Goal: Navigation & Orientation: Understand site structure

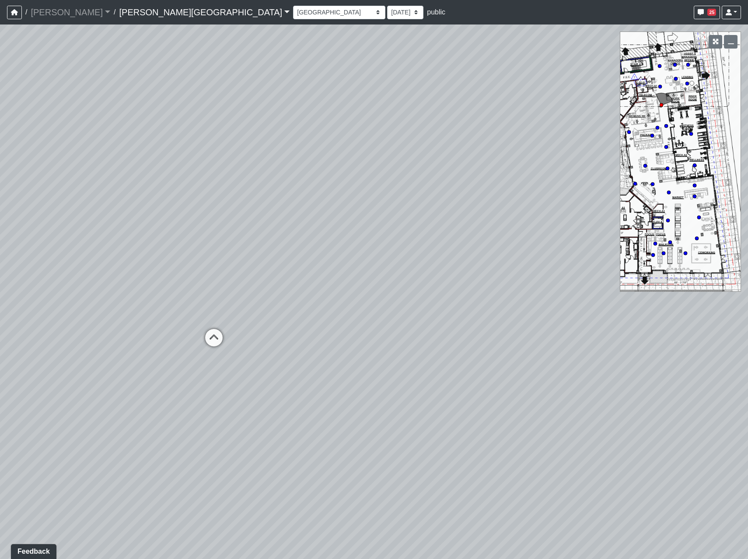
drag, startPoint x: 313, startPoint y: 356, endPoint x: 80, endPoint y: 350, distance: 233.1
click at [82, 350] on div "Loading... Coffee Bar Loading... Leasing Entry 2 Loading... Managers Office Loa…" at bounding box center [374, 291] width 748 height 534
drag, startPoint x: 460, startPoint y: 334, endPoint x: 3, endPoint y: 322, distance: 456.7
click at [3, 322] on div "Loading... Coffee Bar Loading... Leasing Entry 2 Loading... Managers Office Loa…" at bounding box center [374, 291] width 748 height 534
click at [379, 291] on icon at bounding box center [382, 301] width 26 height 26
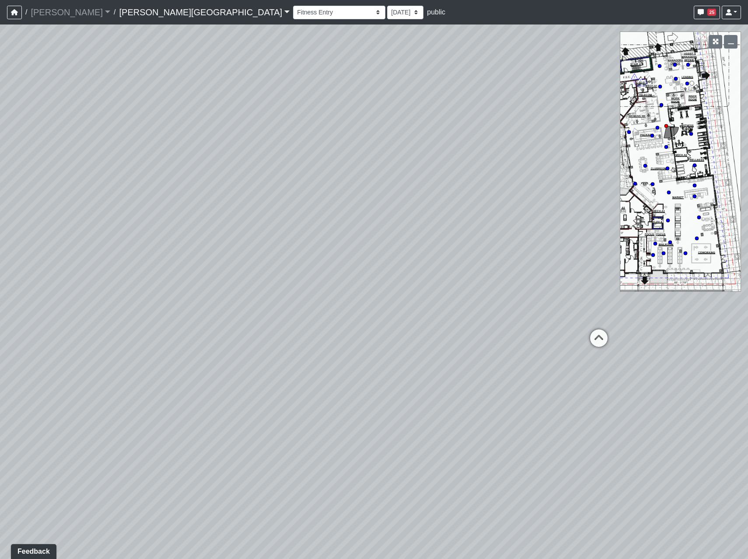
drag, startPoint x: 471, startPoint y: 249, endPoint x: 751, endPoint y: 187, distance: 286.7
click at [747, 187] on html "/ [PERSON_NAME] Loading... / [PERSON_NAME][GEOGRAPHIC_DATA] [PERSON_NAME][GEOGR…" at bounding box center [374, 279] width 748 height 559
drag, startPoint x: 206, startPoint y: 320, endPoint x: 702, endPoint y: 274, distance: 498.4
click at [725, 262] on div "Loading... Coffee Bar Loading... Leasing Entry 2 Loading... Managers Office Loa…" at bounding box center [374, 291] width 748 height 534
drag, startPoint x: 398, startPoint y: 328, endPoint x: 570, endPoint y: 405, distance: 188.1
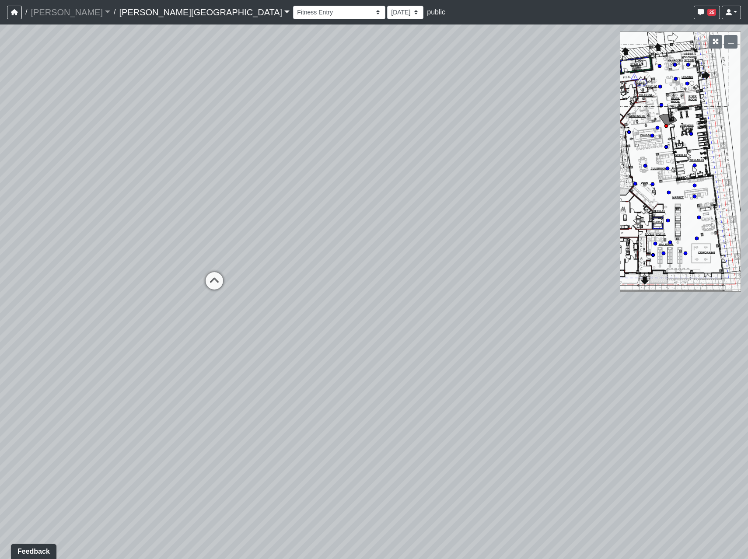
click at [567, 407] on div "Loading... Coffee Bar Loading... Leasing Entry 2 Loading... Managers Office Loa…" at bounding box center [374, 291] width 748 height 534
click at [470, 354] on icon at bounding box center [465, 354] width 26 height 26
drag, startPoint x: 371, startPoint y: 147, endPoint x: 135, endPoint y: 217, distance: 246.7
click at [135, 217] on div "Loading... Coffee Bar Loading... Leasing Entry 2 Loading... Managers Office Loa…" at bounding box center [374, 291] width 748 height 534
click at [275, 371] on icon at bounding box center [269, 375] width 26 height 26
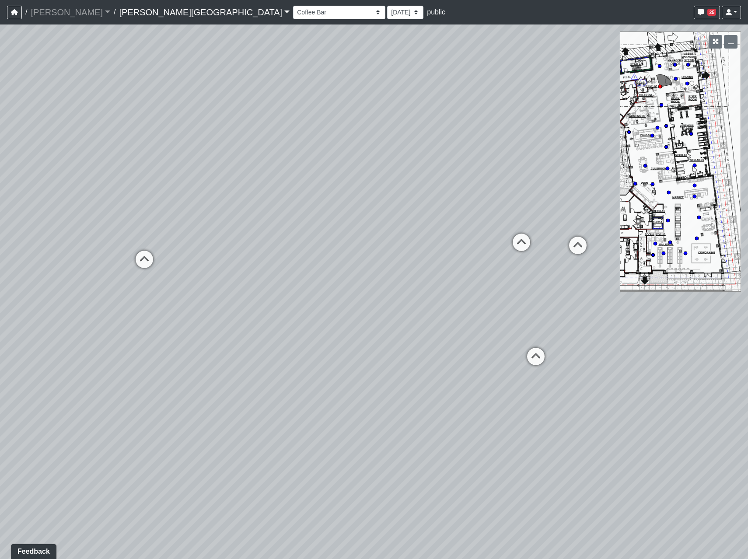
drag, startPoint x: 523, startPoint y: 355, endPoint x: 385, endPoint y: 334, distance: 138.8
click at [385, 334] on div "Loading... Coffee Bar Loading... Leasing Entry 2 Loading... Managers Office Loa…" at bounding box center [374, 291] width 748 height 534
drag, startPoint x: 381, startPoint y: 303, endPoint x: 344, endPoint y: 268, distance: 50.7
drag, startPoint x: 446, startPoint y: 346, endPoint x: -7, endPoint y: 342, distance: 453.9
click at [0, 342] on html "/ [PERSON_NAME] Loading... / [PERSON_NAME][GEOGRAPHIC_DATA] [PERSON_NAME][GEOGR…" at bounding box center [374, 279] width 748 height 559
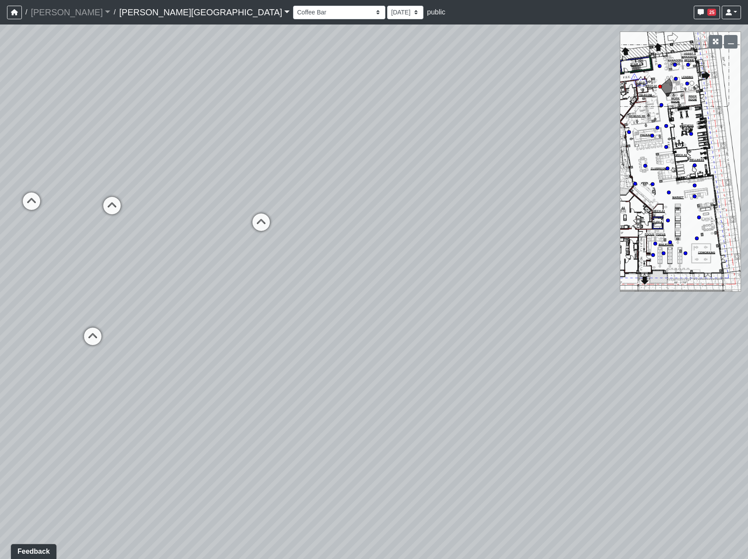
drag, startPoint x: 351, startPoint y: 358, endPoint x: 213, endPoint y: 298, distance: 149.8
click at [215, 299] on div "Loading... Coffee Bar Loading... Leasing Entry 2 Loading... Managers Office Loa…" at bounding box center [374, 291] width 748 height 534
drag, startPoint x: 194, startPoint y: 369, endPoint x: 329, endPoint y: 361, distance: 135.8
click at [124, 321] on icon at bounding box center [123, 320] width 26 height 26
drag, startPoint x: 104, startPoint y: 321, endPoint x: 620, endPoint y: 292, distance: 516.4
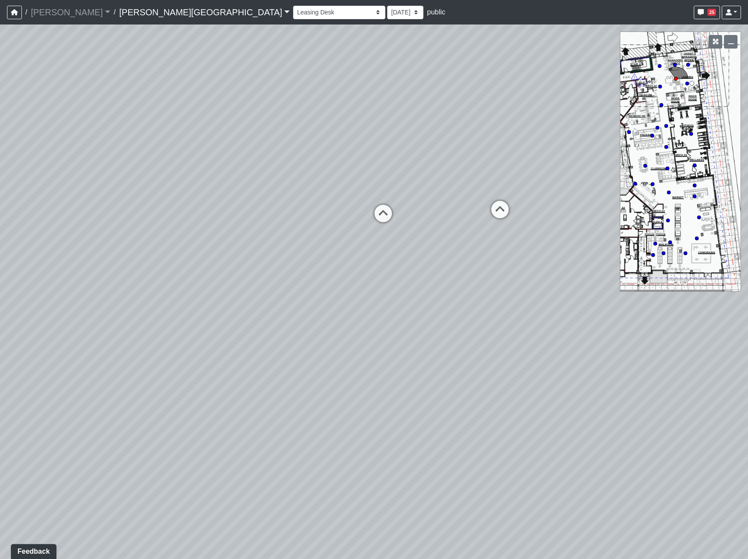
click at [620, 292] on div "Loading... Coffee Bar Loading... Leasing Entry 2 Loading... Managers Office Loa…" at bounding box center [374, 291] width 748 height 534
click at [501, 214] on icon at bounding box center [500, 214] width 26 height 26
drag, startPoint x: 404, startPoint y: 280, endPoint x: 617, endPoint y: 237, distance: 216.8
click at [617, 237] on div "Loading... Coffee Bar Loading... Leasing Entry 2 Loading... Managers Office Loa…" at bounding box center [374, 291] width 748 height 534
drag, startPoint x: 363, startPoint y: 408, endPoint x: 256, endPoint y: 283, distance: 163.7
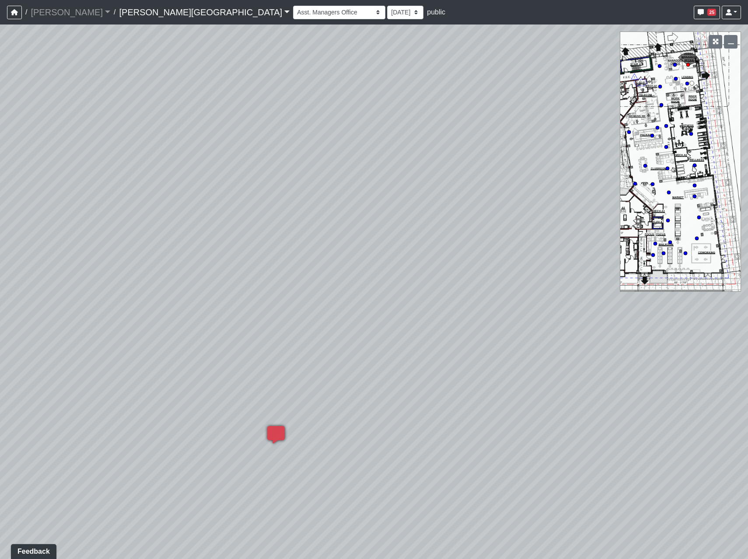
click at [256, 283] on div "Loading... Coffee Bar Loading... Leasing Entry 2 Loading... Managers Office Loa…" at bounding box center [374, 291] width 748 height 534
drag, startPoint x: 424, startPoint y: 440, endPoint x: -70, endPoint y: 472, distance: 495.2
click at [0, 472] on html "/ [PERSON_NAME] Loading... / [PERSON_NAME][GEOGRAPHIC_DATA] [PERSON_NAME][GEOGR…" at bounding box center [374, 279] width 748 height 559
drag, startPoint x: 272, startPoint y: 369, endPoint x: 429, endPoint y: 555, distance: 243.3
click at [429, 555] on div "Loading... Coffee Bar Loading... Leasing Entry 2 Loading... Managers Office Loa…" at bounding box center [374, 291] width 748 height 534
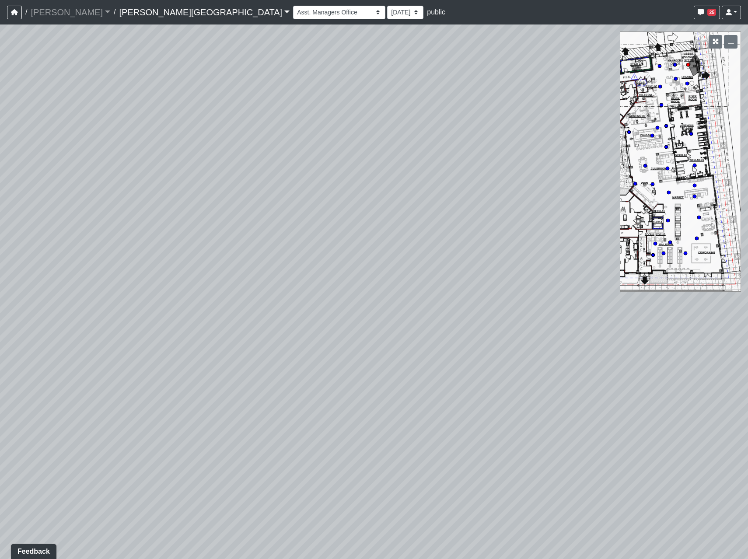
drag, startPoint x: 282, startPoint y: 394, endPoint x: 33, endPoint y: 349, distance: 253.6
click at [40, 351] on div "Loading... Coffee Bar Loading... Leasing Entry 2 Loading... Managers Office Loa…" at bounding box center [374, 291] width 748 height 534
drag, startPoint x: 377, startPoint y: 198, endPoint x: 273, endPoint y: 335, distance: 171.9
click at [208, 380] on div "Loading... Coffee Bar Loading... Leasing Entry 2 Loading... Managers Office Loa…" at bounding box center [374, 291] width 748 height 534
click at [388, 215] on icon at bounding box center [394, 222] width 26 height 26
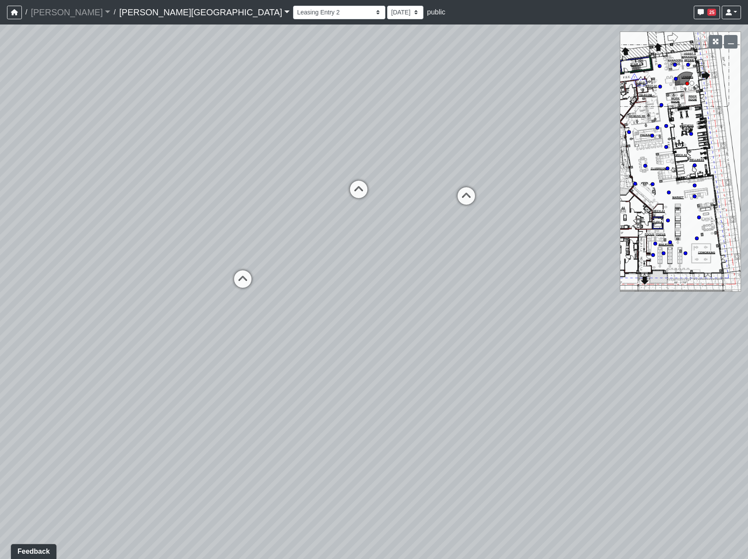
drag, startPoint x: 552, startPoint y: 251, endPoint x: -235, endPoint y: 218, distance: 787.4
click at [0, 218] on html "/ [PERSON_NAME] Loading... / [PERSON_NAME][GEOGRAPHIC_DATA] [PERSON_NAME][GEOGR…" at bounding box center [374, 279] width 748 height 559
click at [340, 190] on icon at bounding box center [346, 194] width 26 height 26
drag, startPoint x: 210, startPoint y: 294, endPoint x: 399, endPoint y: 327, distance: 191.8
click at [399, 327] on div "Loading... Coffee Bar Loading... Leasing Entry 2 Loading... Managers Office Loa…" at bounding box center [374, 291] width 748 height 534
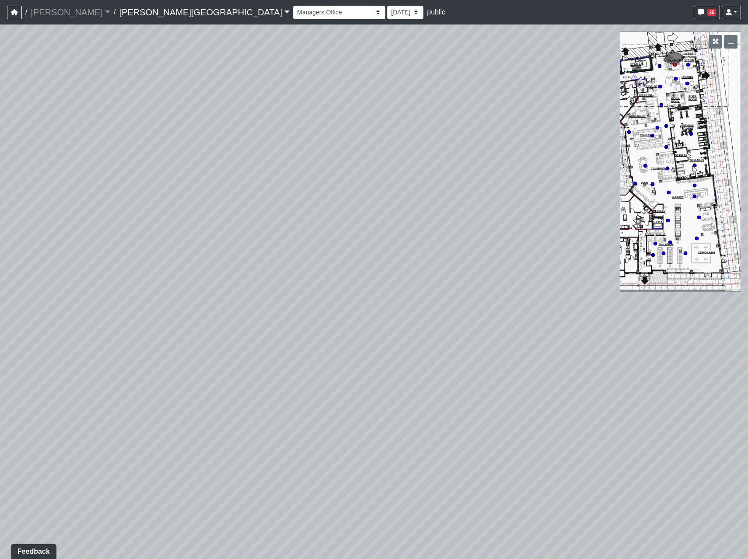
drag, startPoint x: 420, startPoint y: 324, endPoint x: 78, endPoint y: 405, distance: 351.6
click at [78, 405] on div "Loading... Coffee Bar Loading... Leasing Entry 2 Loading... Managers Office Loa…" at bounding box center [374, 291] width 748 height 534
drag, startPoint x: 127, startPoint y: 371, endPoint x: 411, endPoint y: 337, distance: 286.8
click at [411, 337] on div "Loading... Coffee Bar Loading... Leasing Entry 2 Loading... Managers Office Loa…" at bounding box center [374, 291] width 748 height 534
drag, startPoint x: 89, startPoint y: 240, endPoint x: 643, endPoint y: 188, distance: 556.5
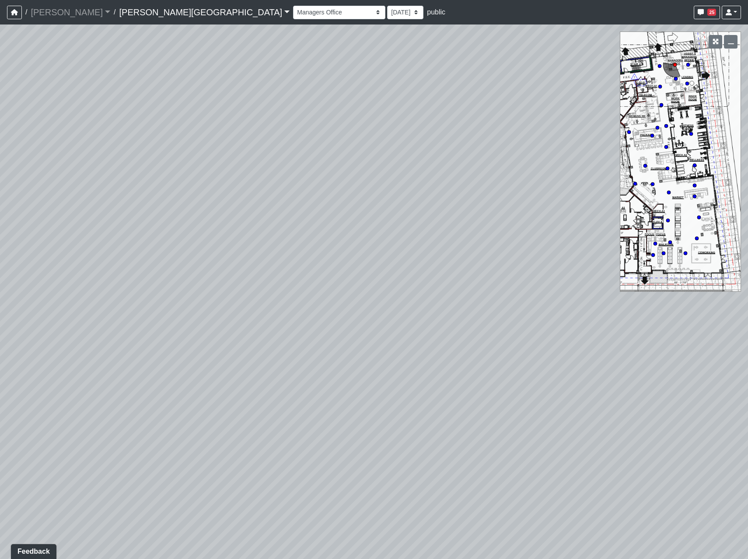
click at [644, 182] on div "Loading... Coffee Bar Loading... Leasing Entry 2 Loading... Managers Office Loa…" at bounding box center [374, 291] width 748 height 534
click at [187, 215] on icon at bounding box center [181, 220] width 26 height 26
drag, startPoint x: 427, startPoint y: 299, endPoint x: 251, endPoint y: 332, distance: 179.8
click at [251, 334] on div "Loading... Coffee Bar Loading... Leasing Entry 2 Loading... Managers Office Loa…" at bounding box center [374, 291] width 748 height 534
click at [482, 325] on icon at bounding box center [476, 320] width 26 height 26
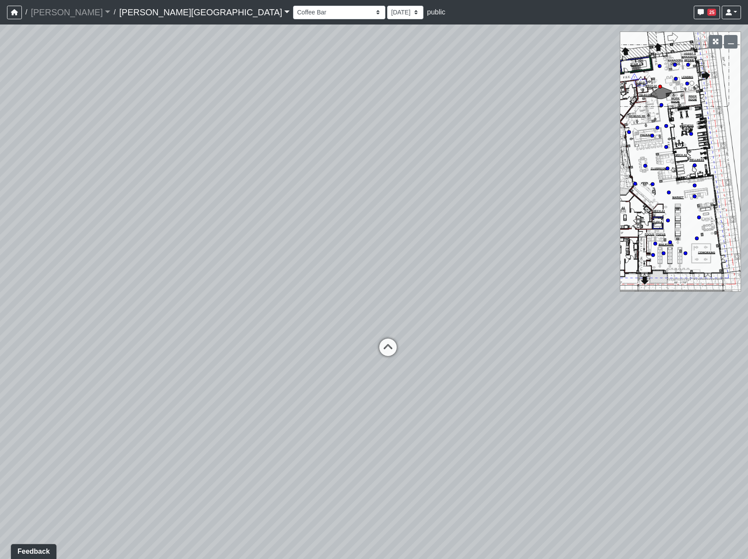
drag, startPoint x: 225, startPoint y: 303, endPoint x: 554, endPoint y: 361, distance: 333.9
click at [602, 365] on div "Loading... Coffee Bar Loading... Leasing Entry 2 Loading... Managers Office Loa…" at bounding box center [374, 291] width 748 height 534
click at [394, 340] on icon at bounding box center [386, 351] width 26 height 26
drag, startPoint x: 275, startPoint y: 344, endPoint x: 708, endPoint y: 282, distance: 437.4
click at [708, 282] on div "Loading... Coffee Bar Loading... Leasing Entry 2 Loading... Managers Office Loa…" at bounding box center [374, 291] width 748 height 534
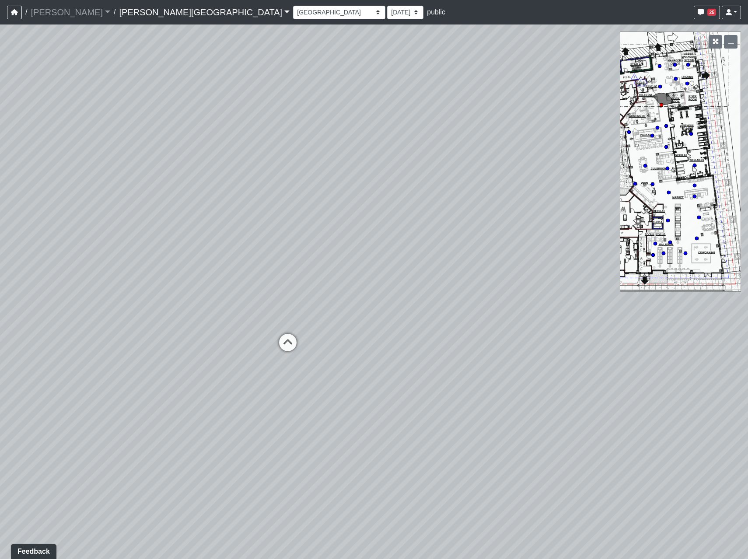
drag, startPoint x: 218, startPoint y: 302, endPoint x: 746, endPoint y: 354, distance: 529.9
click at [747, 354] on html "/ [PERSON_NAME] Loading... / [PERSON_NAME][GEOGRAPHIC_DATA] [PERSON_NAME][GEOGR…" at bounding box center [374, 279] width 748 height 559
drag, startPoint x: 495, startPoint y: 345, endPoint x: 77, endPoint y: 315, distance: 418.7
click at [79, 322] on div "Loading... Coffee Bar Loading... Leasing Entry 2 Loading... Managers Office Loa…" at bounding box center [374, 291] width 748 height 534
drag, startPoint x: 516, startPoint y: 250, endPoint x: 304, endPoint y: 225, distance: 213.1
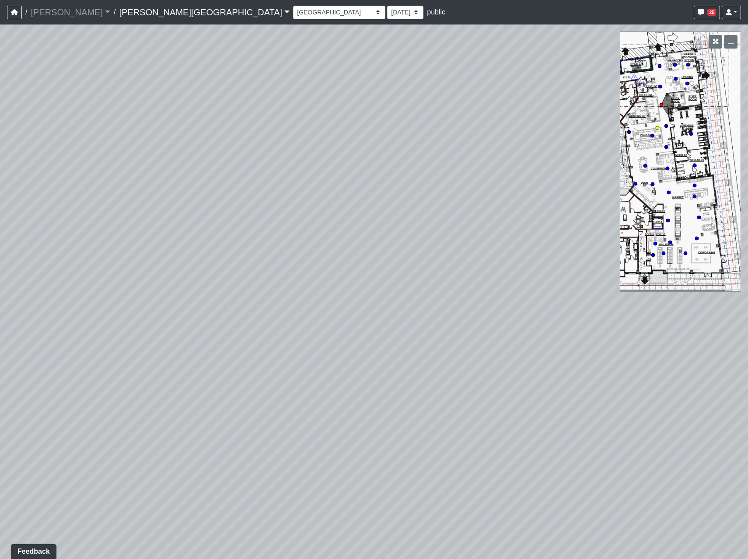
click at [659, 127] on circle at bounding box center [656, 127] width 3 height 3
drag, startPoint x: 534, startPoint y: 274, endPoint x: 189, endPoint y: 274, distance: 344.6
click at [189, 274] on div "Loading... Coffee Bar Loading... Leasing Entry 2 Loading... Managers Office Loa…" at bounding box center [374, 291] width 748 height 534
click at [220, 311] on icon at bounding box center [219, 318] width 26 height 26
drag, startPoint x: 327, startPoint y: 315, endPoint x: -230, endPoint y: 318, distance: 557.1
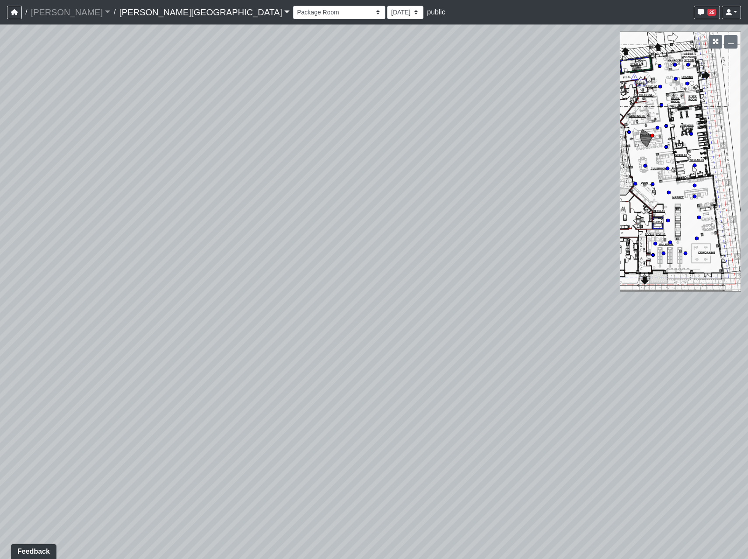
click at [0, 318] on html "/ [PERSON_NAME] Loading... / [PERSON_NAME][GEOGRAPHIC_DATA] [PERSON_NAME][GEOGR…" at bounding box center [374, 279] width 748 height 559
drag, startPoint x: 288, startPoint y: 325, endPoint x: -161, endPoint y: 310, distance: 449.3
click at [0, 310] on html "/ [PERSON_NAME] Loading... / [PERSON_NAME][GEOGRAPHIC_DATA] [PERSON_NAME][GEOGR…" at bounding box center [374, 279] width 748 height 559
drag, startPoint x: 520, startPoint y: 343, endPoint x: 16, endPoint y: 330, distance: 504.3
click at [6, 333] on div "Loading... Coffee Bar Loading... Leasing Entry 2 Loading... Managers Office Loa…" at bounding box center [374, 291] width 748 height 534
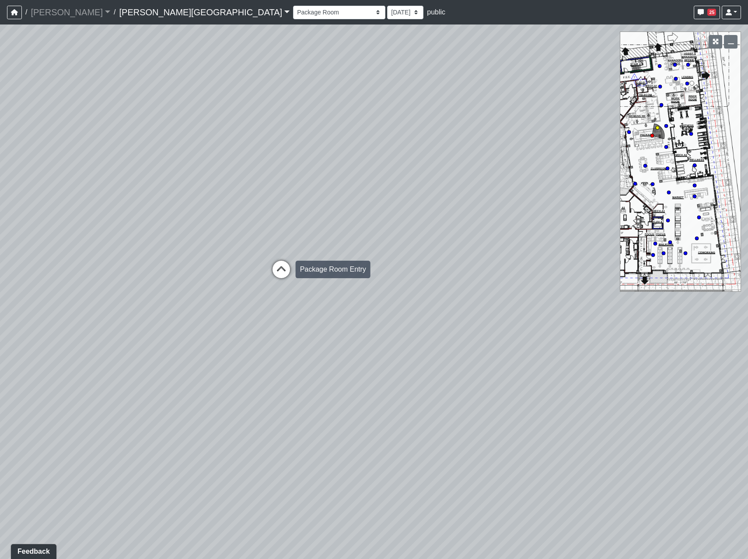
click at [280, 266] on icon at bounding box center [281, 274] width 26 height 26
drag, startPoint x: 456, startPoint y: 281, endPoint x: 468, endPoint y: 289, distance: 14.6
click at [468, 289] on div "Loading... Coffee Bar Loading... Leasing Entry 2 Loading... Managers Office Loa…" at bounding box center [374, 291] width 748 height 534
drag, startPoint x: 445, startPoint y: 409, endPoint x: 425, endPoint y: 227, distance: 183.0
click at [384, 188] on div "Loading... Coffee Bar Loading... Leasing Entry 2 Loading... Managers Office Loa…" at bounding box center [374, 291] width 748 height 534
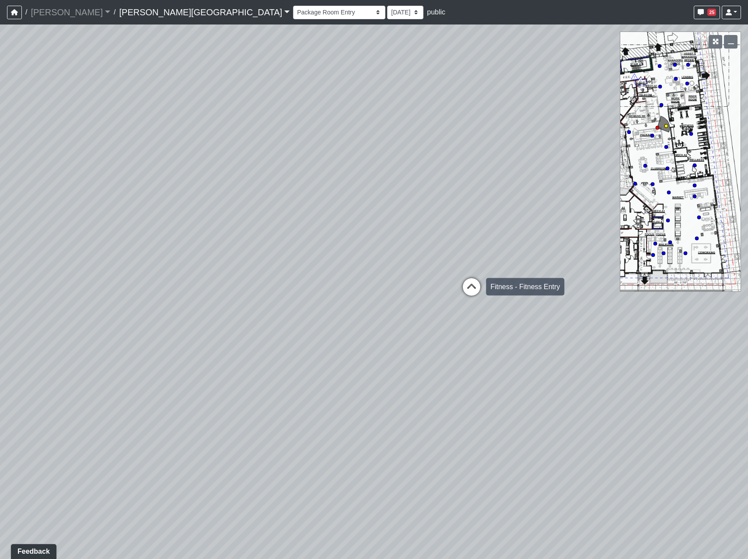
click at [466, 287] on icon at bounding box center [471, 291] width 26 height 26
drag, startPoint x: 474, startPoint y: 214, endPoint x: 716, endPoint y: 371, distance: 288.3
click at [747, 371] on html "/ [PERSON_NAME] Loading... / [PERSON_NAME][GEOGRAPHIC_DATA] [PERSON_NAME][GEOGR…" at bounding box center [374, 279] width 748 height 559
drag, startPoint x: 155, startPoint y: 346, endPoint x: 480, endPoint y: 331, distance: 325.2
click at [480, 331] on div "Loading... Coffee Bar Loading... Leasing Entry 2 Loading... Managers Office Loa…" at bounding box center [374, 291] width 748 height 534
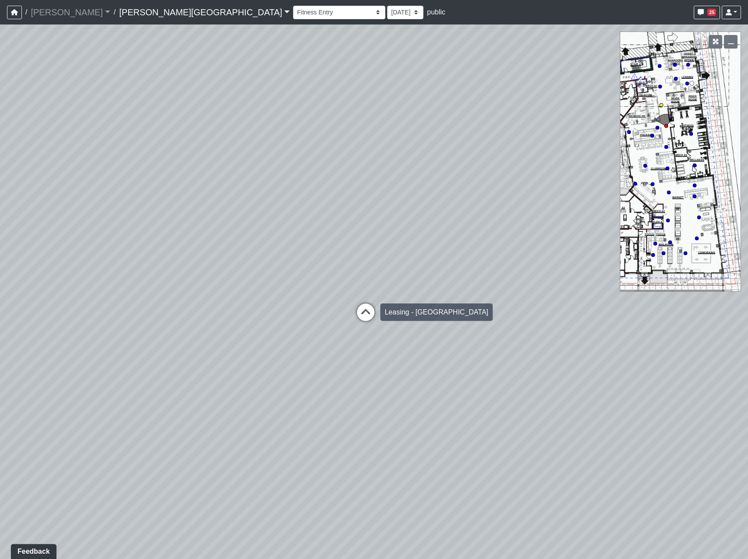
click at [370, 310] on icon at bounding box center [365, 316] width 26 height 26
drag, startPoint x: 390, startPoint y: 297, endPoint x: 751, endPoint y: 334, distance: 363.5
click at [747, 334] on html "/ [PERSON_NAME] Loading... / [PERSON_NAME][GEOGRAPHIC_DATA] [PERSON_NAME][GEOGR…" at bounding box center [374, 279] width 748 height 559
drag, startPoint x: 530, startPoint y: 336, endPoint x: 606, endPoint y: 343, distance: 76.8
click at [743, 338] on div "Loading... Coffee Bar Loading... Leasing Entry 2 Loading... Managers Office Loa…" at bounding box center [374, 291] width 748 height 534
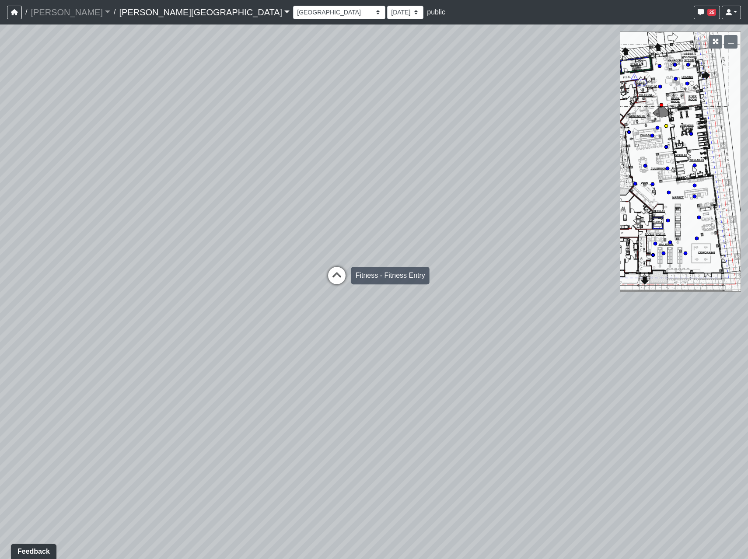
click at [338, 268] on icon at bounding box center [337, 280] width 26 height 26
click at [373, 321] on icon at bounding box center [368, 326] width 26 height 26
select select "8q9YC6QBXw8oFapXUtbMKw"
drag, startPoint x: 262, startPoint y: 287, endPoint x: 751, endPoint y: 319, distance: 489.9
click at [747, 319] on html "/ [PERSON_NAME] Loading... / [PERSON_NAME][GEOGRAPHIC_DATA] [PERSON_NAME][GEOGR…" at bounding box center [374, 279] width 748 height 559
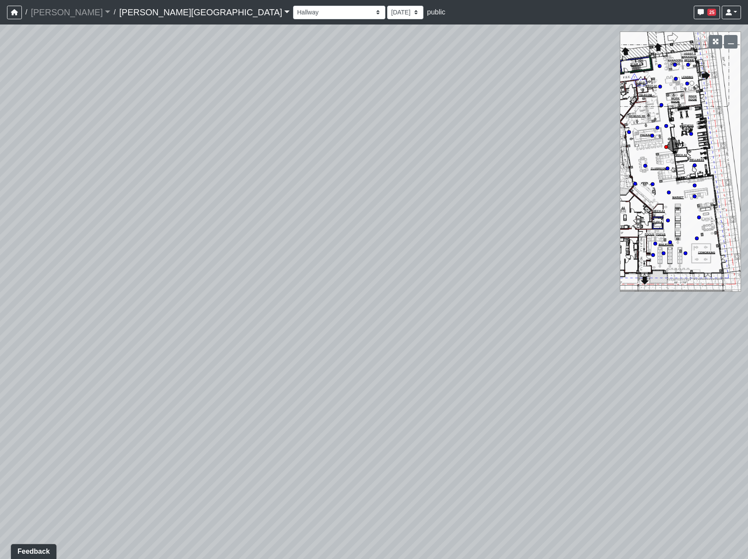
drag, startPoint x: 237, startPoint y: 260, endPoint x: 7, endPoint y: 292, distance: 232.2
click at [11, 293] on div "Loading... Coffee Bar Loading... Leasing Entry 2 Loading... Managers Office Loa…" at bounding box center [374, 291] width 748 height 534
drag, startPoint x: 390, startPoint y: 275, endPoint x: -157, endPoint y: 288, distance: 547.2
click at [0, 288] on html "/ [PERSON_NAME] Loading... / [PERSON_NAME][GEOGRAPHIC_DATA] [PERSON_NAME][GEOGR…" at bounding box center [374, 279] width 748 height 559
drag, startPoint x: 123, startPoint y: 282, endPoint x: -46, endPoint y: 287, distance: 169.8
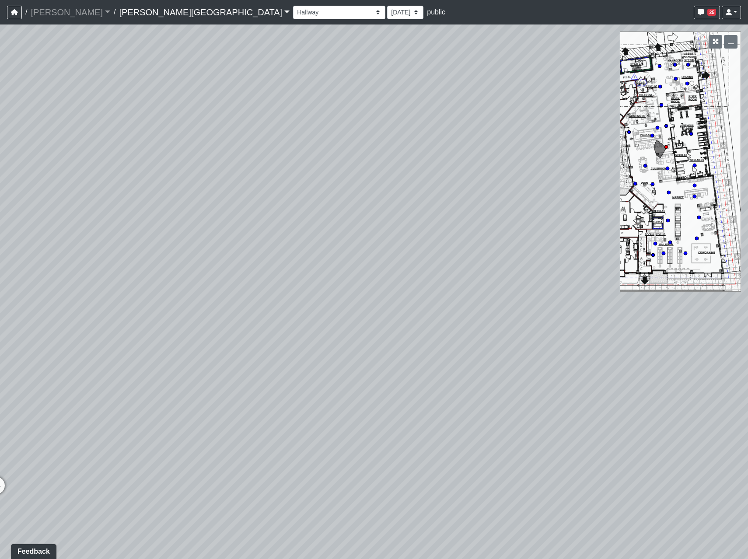
click at [0, 287] on html "/ [PERSON_NAME] Loading... / [PERSON_NAME][GEOGRAPHIC_DATA] [PERSON_NAME][GEOGR…" at bounding box center [374, 279] width 748 height 559
drag, startPoint x: 449, startPoint y: 260, endPoint x: -12, endPoint y: 268, distance: 461.4
click at [0, 268] on html "/ [PERSON_NAME] Loading... / [PERSON_NAME][GEOGRAPHIC_DATA] [PERSON_NAME][GEOGR…" at bounding box center [374, 279] width 748 height 559
drag, startPoint x: 480, startPoint y: 268, endPoint x: 493, endPoint y: 230, distance: 39.8
click at [554, 248] on div "Loading... Coffee Bar Loading... Leasing Entry 2 Loading... Managers Office Loa…" at bounding box center [374, 291] width 748 height 534
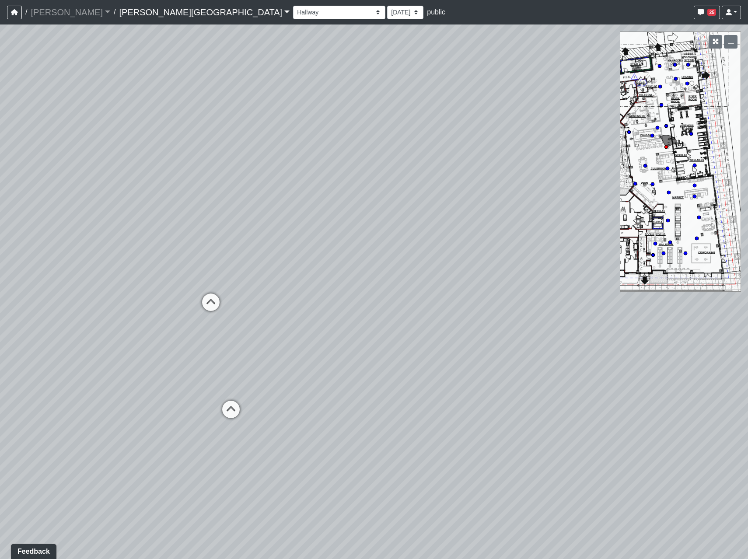
drag, startPoint x: 508, startPoint y: 241, endPoint x: 78, endPoint y: 240, distance: 429.8
click at [78, 240] on div "Loading... Coffee Bar Loading... Leasing Entry 2 Loading... Managers Office Loa…" at bounding box center [374, 291] width 748 height 534
drag, startPoint x: 286, startPoint y: 183, endPoint x: 693, endPoint y: 224, distance: 409.1
click at [734, 223] on div "Loading... Coffee Bar Loading... Leasing Entry 2 Loading... Managers Office Loa…" at bounding box center [374, 291] width 748 height 534
drag, startPoint x: 302, startPoint y: 240, endPoint x: 603, endPoint y: 162, distance: 310.9
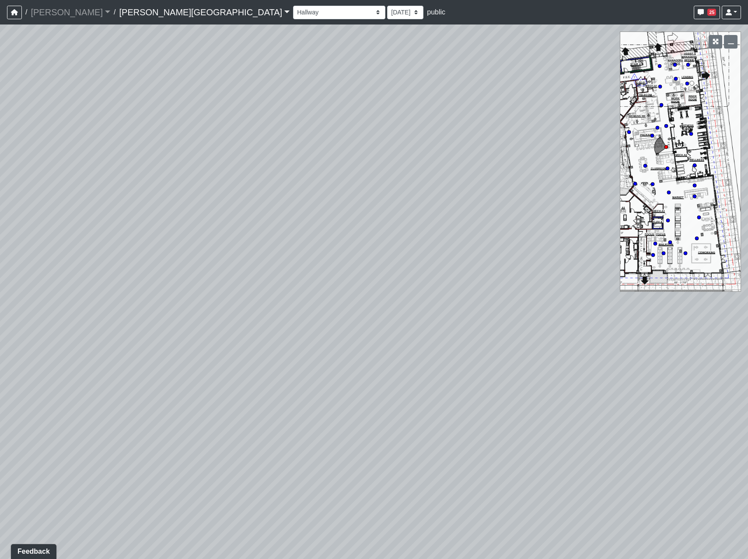
click at [603, 162] on div "Loading... Coffee Bar Loading... Leasing Entry 2 Loading... Managers Office Loa…" at bounding box center [374, 291] width 748 height 534
drag, startPoint x: 591, startPoint y: 163, endPoint x: -226, endPoint y: 242, distance: 820.2
click at [0, 242] on html "/ [PERSON_NAME] Loading... / [PERSON_NAME][GEOGRAPHIC_DATA] [PERSON_NAME][GEOGR…" at bounding box center [374, 279] width 748 height 559
drag, startPoint x: 204, startPoint y: 116, endPoint x: 345, endPoint y: 69, distance: 148.0
click at [335, 80] on div "Loading... Coffee Bar Loading... Leasing Entry 2 Loading... Managers Office Loa…" at bounding box center [374, 291] width 748 height 534
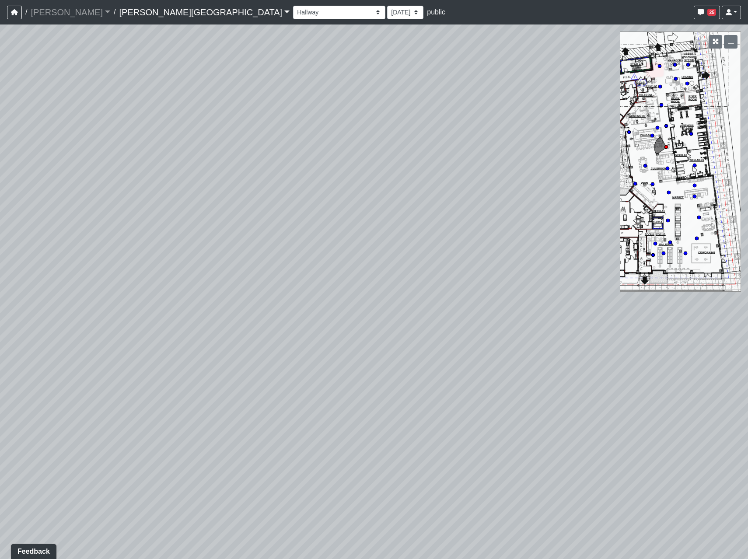
drag, startPoint x: 142, startPoint y: 182, endPoint x: 744, endPoint y: 180, distance: 602.6
click at [744, 180] on div "Loading... Coffee Bar Loading... Leasing Entry 2 Loading... Managers Office Loa…" at bounding box center [374, 291] width 748 height 534
drag, startPoint x: 415, startPoint y: 149, endPoint x: 751, endPoint y: 183, distance: 338.0
click at [747, 183] on html "/ [PERSON_NAME] Loading... / [PERSON_NAME][GEOGRAPHIC_DATA] [PERSON_NAME][GEOGR…" at bounding box center [374, 279] width 748 height 559
drag, startPoint x: 196, startPoint y: 233, endPoint x: 40, endPoint y: 205, distance: 158.5
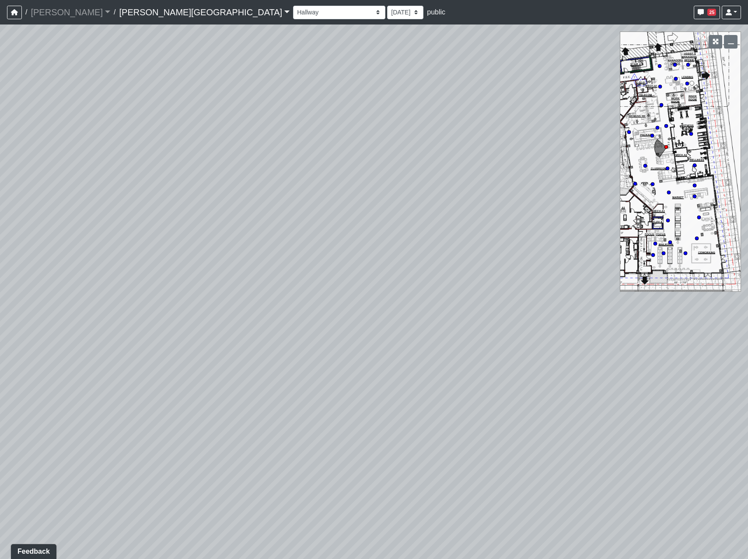
click at [2, 215] on div "Loading... Coffee Bar Loading... Leasing Entry 2 Loading... Managers Office Loa…" at bounding box center [374, 291] width 748 height 534
drag, startPoint x: 472, startPoint y: 215, endPoint x: -75, endPoint y: 233, distance: 547.8
click at [0, 233] on html "/ [PERSON_NAME] Loading... / [PERSON_NAME][GEOGRAPHIC_DATA] [PERSON_NAME][GEOGR…" at bounding box center [374, 279] width 748 height 559
drag, startPoint x: 170, startPoint y: 215, endPoint x: 751, endPoint y: 214, distance: 581.1
click at [747, 214] on html "/ [PERSON_NAME] Loading... / [PERSON_NAME][GEOGRAPHIC_DATA] [PERSON_NAME][GEOGR…" at bounding box center [374, 279] width 748 height 559
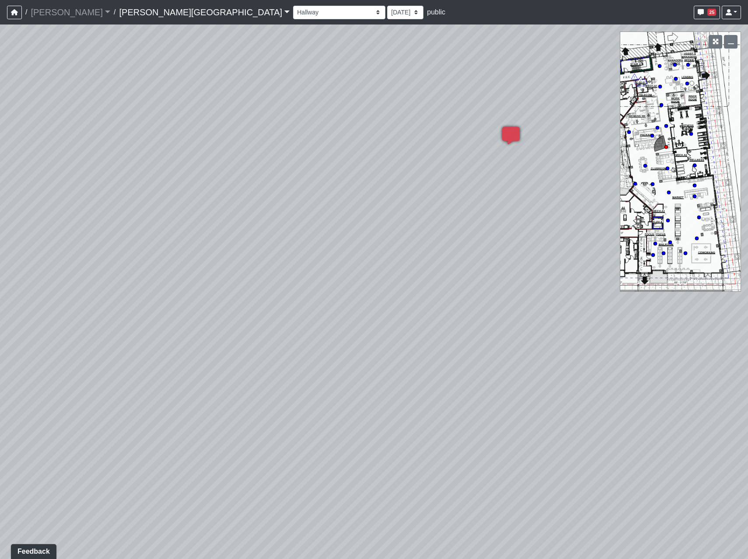
drag, startPoint x: 380, startPoint y: 179, endPoint x: 52, endPoint y: 184, distance: 328.0
click at [51, 188] on div "Loading... Coffee Bar Loading... Leasing Entry 2 Loading... Managers Office Loa…" at bounding box center [374, 291] width 748 height 534
drag, startPoint x: 384, startPoint y: 188, endPoint x: 535, endPoint y: 199, distance: 151.3
click at [535, 199] on div "Loading... Coffee Bar Loading... Leasing Entry 2 Loading... Managers Office Loa…" at bounding box center [374, 291] width 748 height 534
drag, startPoint x: 433, startPoint y: 197, endPoint x: 476, endPoint y: 239, distance: 60.6
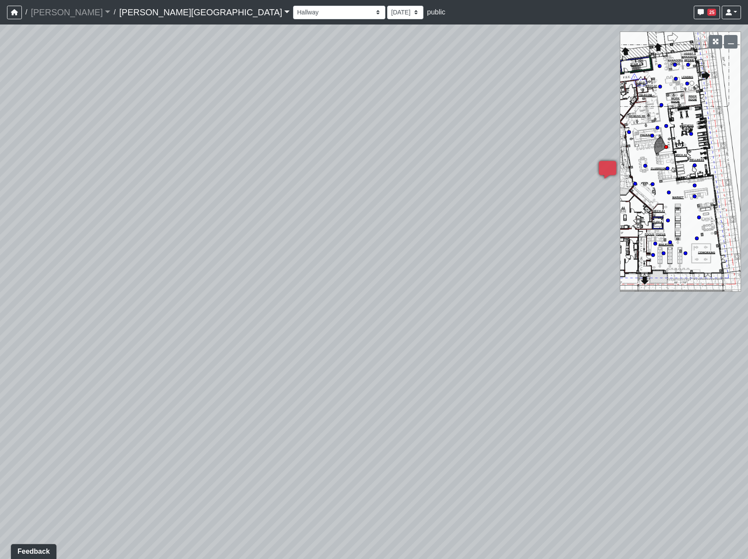
click at [476, 239] on div "Loading... Coffee Bar Loading... Leasing Entry 2 Loading... Managers Office Loa…" at bounding box center [374, 291] width 748 height 534
drag, startPoint x: 420, startPoint y: 249, endPoint x: -94, endPoint y: 225, distance: 515.2
click at [0, 225] on html "/ [PERSON_NAME] Loading... / [PERSON_NAME][GEOGRAPHIC_DATA] [PERSON_NAME][GEOGR…" at bounding box center [374, 279] width 748 height 559
drag, startPoint x: 274, startPoint y: 205, endPoint x: 734, endPoint y: 150, distance: 463.3
click at [747, 149] on html "/ [PERSON_NAME] Loading... / [PERSON_NAME][GEOGRAPHIC_DATA] [PERSON_NAME][GEOGR…" at bounding box center [374, 279] width 748 height 559
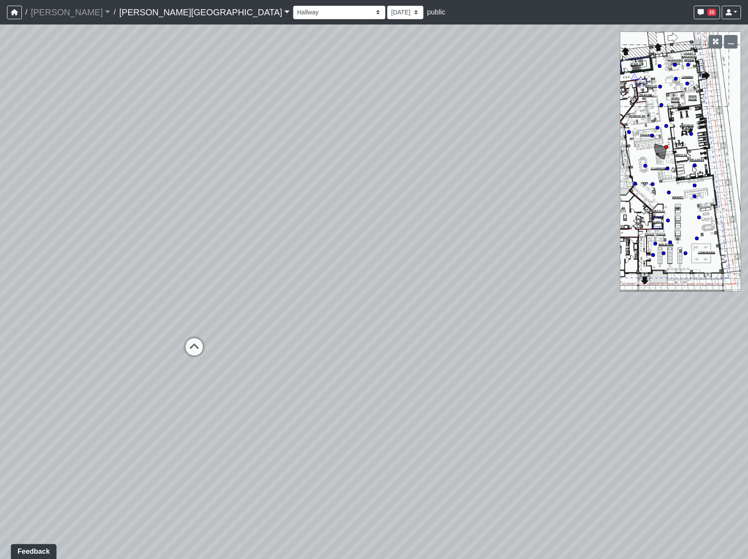
drag, startPoint x: 139, startPoint y: 278, endPoint x: 751, endPoint y: 263, distance: 611.9
click at [747, 263] on html "/ [PERSON_NAME] Loading... / [PERSON_NAME][GEOGRAPHIC_DATA] [PERSON_NAME][GEOGR…" at bounding box center [374, 279] width 748 height 559
drag, startPoint x: 125, startPoint y: 245, endPoint x: -156, endPoint y: 272, distance: 282.0
click at [0, 272] on html "/ [PERSON_NAME] Loading... / [PERSON_NAME][GEOGRAPHIC_DATA] [PERSON_NAME][GEOGR…" at bounding box center [374, 279] width 748 height 559
drag, startPoint x: 525, startPoint y: 352, endPoint x: 122, endPoint y: 351, distance: 403.6
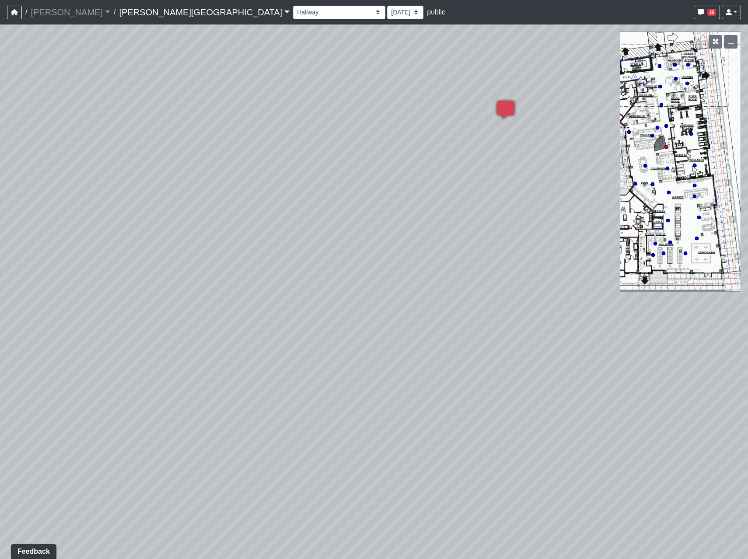
click at [122, 351] on div "Loading... Coffee Bar Loading... Leasing Entry 2 Loading... Managers Office Loa…" at bounding box center [374, 291] width 748 height 534
drag, startPoint x: 447, startPoint y: 261, endPoint x: -17, endPoint y: 327, distance: 468.6
click at [0, 327] on html "/ [PERSON_NAME] Loading... / [PERSON_NAME][GEOGRAPHIC_DATA] [PERSON_NAME][GEOGR…" at bounding box center [374, 279] width 748 height 559
drag, startPoint x: 549, startPoint y: 251, endPoint x: 298, endPoint y: 244, distance: 251.1
click at [140, 268] on div "Loading... Coffee Bar Loading... Leasing Entry 2 Loading... Managers Office Loa…" at bounding box center [374, 291] width 748 height 534
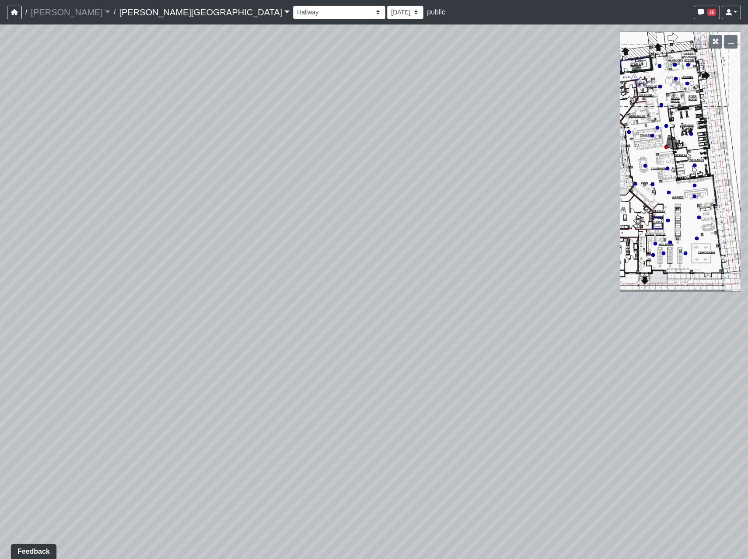
drag, startPoint x: 372, startPoint y: 246, endPoint x: -138, endPoint y: 272, distance: 511.0
click at [0, 272] on html "/ [PERSON_NAME] Loading... / [PERSON_NAME][GEOGRAPHIC_DATA] [PERSON_NAME][GEOGR…" at bounding box center [374, 279] width 748 height 559
drag, startPoint x: 271, startPoint y: 258, endPoint x: 11, endPoint y: 276, distance: 260.8
click at [1, 285] on div "Loading... Coffee Bar Loading... Leasing Entry 2 Loading... Managers Office Loa…" at bounding box center [374, 291] width 748 height 534
drag, startPoint x: 519, startPoint y: 313, endPoint x: -38, endPoint y: 259, distance: 560.1
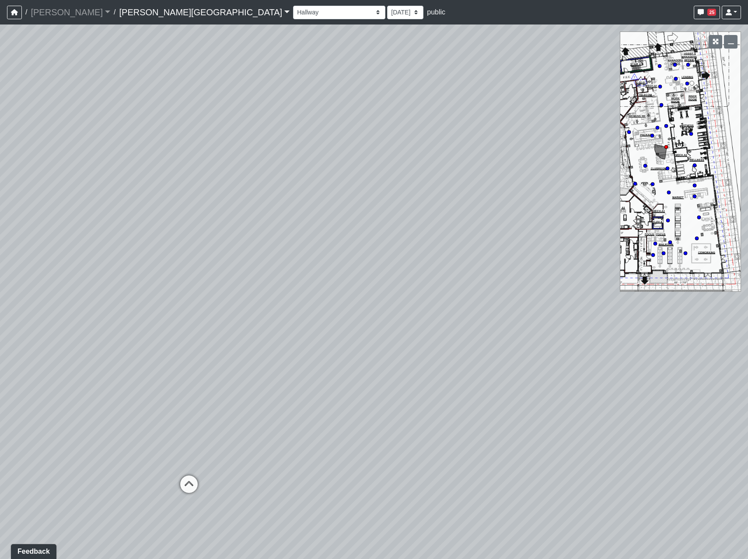
click at [0, 259] on html "/ [PERSON_NAME] Loading... / [PERSON_NAME][GEOGRAPHIC_DATA] [PERSON_NAME][GEOGR…" at bounding box center [374, 279] width 748 height 559
drag, startPoint x: 181, startPoint y: 273, endPoint x: 573, endPoint y: 202, distance: 398.6
click at [626, 251] on div "Loading... Coffee Bar Loading... Leasing Entry 2 Loading... Managers Office Loa…" at bounding box center [374, 291] width 748 height 534
drag, startPoint x: 430, startPoint y: 217, endPoint x: -94, endPoint y: 209, distance: 524.3
click at [0, 209] on html "/ [PERSON_NAME] Loading... / [PERSON_NAME][GEOGRAPHIC_DATA] [PERSON_NAME][GEOGR…" at bounding box center [374, 279] width 748 height 559
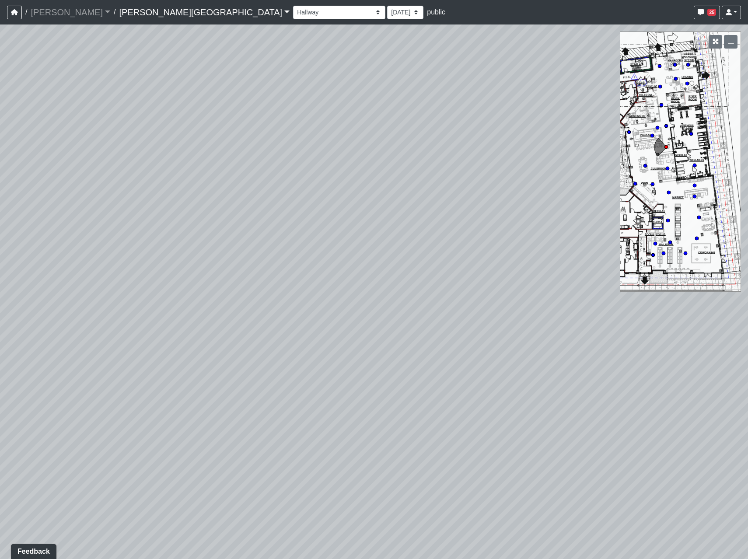
drag, startPoint x: 270, startPoint y: 213, endPoint x: 5, endPoint y: 176, distance: 267.6
click at [33, 197] on div "Loading... Coffee Bar Loading... Leasing Entry 2 Loading... Managers Office Loa…" at bounding box center [374, 291] width 748 height 534
drag, startPoint x: 434, startPoint y: 234, endPoint x: -209, endPoint y: 225, distance: 643.3
click at [0, 225] on html "/ [PERSON_NAME] Loading... / [PERSON_NAME][GEOGRAPHIC_DATA] [PERSON_NAME][GEOGR…" at bounding box center [374, 279] width 748 height 559
drag, startPoint x: 153, startPoint y: 230, endPoint x: 641, endPoint y: 219, distance: 487.7
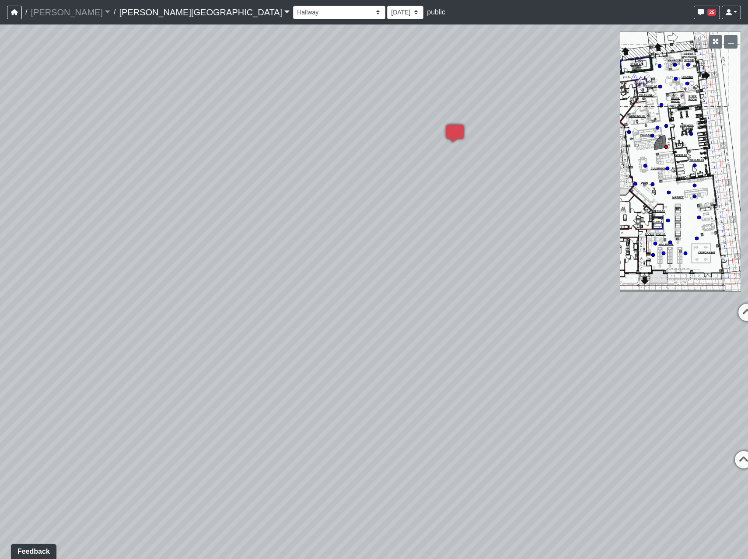
click at [641, 219] on div "Loading... Coffee Bar Loading... Leasing Entry 2 Loading... Managers Office Loa…" at bounding box center [374, 291] width 748 height 534
drag, startPoint x: 344, startPoint y: 206, endPoint x: 454, endPoint y: 148, distance: 124.6
click at [446, 176] on div "Loading... Coffee Bar Loading... Leasing Entry 2 Loading... Managers Office Loa…" at bounding box center [374, 291] width 748 height 534
drag, startPoint x: 225, startPoint y: 233, endPoint x: 751, endPoint y: 226, distance: 526.5
click at [747, 226] on html "/ [PERSON_NAME] Loading... / [PERSON_NAME][GEOGRAPHIC_DATA] [PERSON_NAME][GEOGR…" at bounding box center [374, 279] width 748 height 559
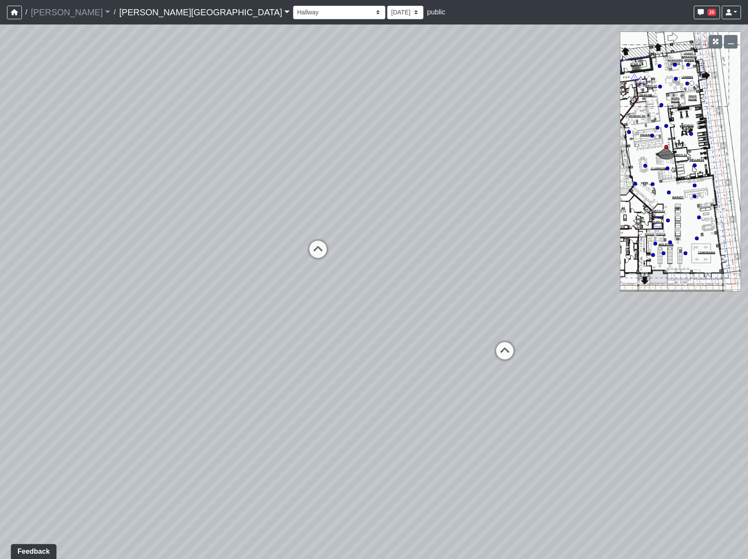
drag, startPoint x: 151, startPoint y: 228, endPoint x: 485, endPoint y: 240, distance: 334.3
click at [485, 240] on div "Loading... Coffee Bar Loading... Leasing Entry 2 Loading... Managers Office Loa…" at bounding box center [374, 291] width 748 height 534
drag, startPoint x: 253, startPoint y: 323, endPoint x: 357, endPoint y: 400, distance: 128.8
click at [357, 400] on div "Loading... Coffee Bar Loading... Leasing Entry 2 Loading... Managers Office Loa…" at bounding box center [374, 291] width 748 height 534
drag, startPoint x: 625, startPoint y: 258, endPoint x: -322, endPoint y: 251, distance: 946.7
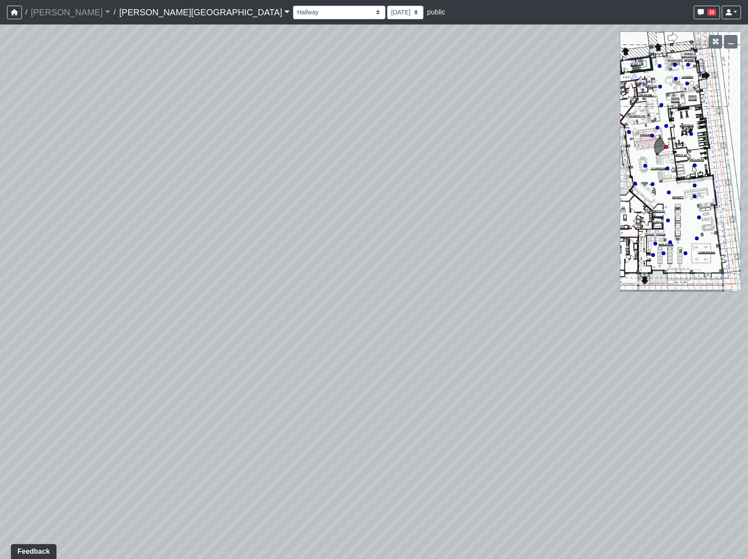
click at [0, 251] on html "/ [PERSON_NAME] Loading... / [PERSON_NAME][GEOGRAPHIC_DATA] [PERSON_NAME][GEOGR…" at bounding box center [374, 279] width 748 height 559
drag, startPoint x: 126, startPoint y: 200, endPoint x: 668, endPoint y: 236, distance: 543.0
click at [668, 236] on div "Loading... Coffee Bar Loading... Leasing Entry 2 Loading... Managers Office Loa…" at bounding box center [374, 291] width 748 height 534
drag, startPoint x: 243, startPoint y: 206, endPoint x: 490, endPoint y: 214, distance: 247.6
click at [490, 214] on div "Loading... Coffee Bar Loading... Leasing Entry 2 Loading... Managers Office Loa…" at bounding box center [374, 291] width 748 height 534
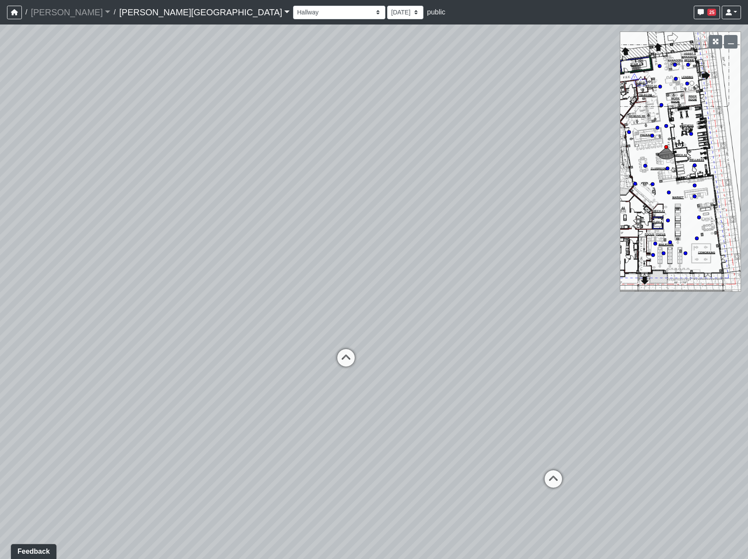
drag, startPoint x: 338, startPoint y: 356, endPoint x: 694, endPoint y: 367, distance: 356.1
click at [747, 373] on html "/ [PERSON_NAME] Loading... / [PERSON_NAME][GEOGRAPHIC_DATA] [PERSON_NAME][GEOGR…" at bounding box center [374, 279] width 748 height 559
drag, startPoint x: 214, startPoint y: 359, endPoint x: 738, endPoint y: 403, distance: 526.2
click at [747, 406] on html "/ [PERSON_NAME] Loading... / [PERSON_NAME][GEOGRAPHIC_DATA] [PERSON_NAME][GEOGR…" at bounding box center [374, 279] width 748 height 559
drag, startPoint x: 82, startPoint y: 358, endPoint x: 751, endPoint y: 411, distance: 671.6
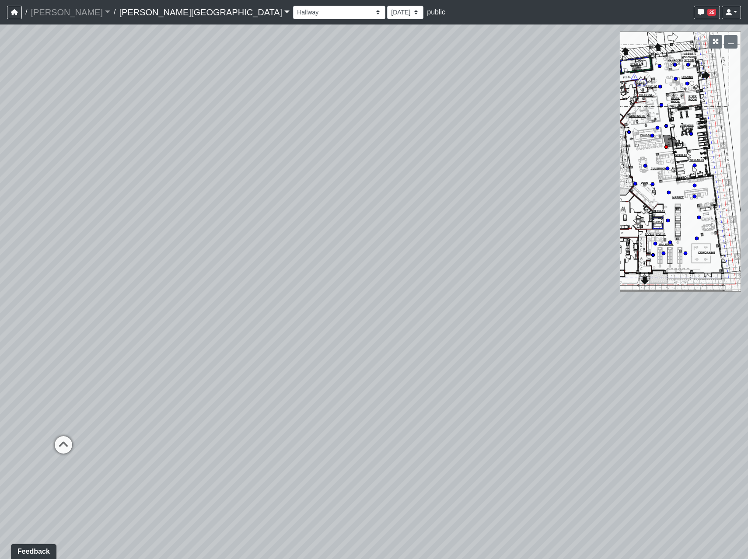
click at [747, 411] on html "/ [PERSON_NAME] Loading... / [PERSON_NAME][GEOGRAPHIC_DATA] [PERSON_NAME][GEOGR…" at bounding box center [374, 279] width 748 height 559
drag, startPoint x: 637, startPoint y: 400, endPoint x: 748, endPoint y: 328, distance: 132.6
click at [747, 328] on html "/ [PERSON_NAME] Loading... / [PERSON_NAME][GEOGRAPHIC_DATA] [PERSON_NAME][GEOGR…" at bounding box center [374, 279] width 748 height 559
drag, startPoint x: 119, startPoint y: 227, endPoint x: 729, endPoint y: 234, distance: 610.9
click at [747, 243] on html "/ [PERSON_NAME] Loading... / [PERSON_NAME][GEOGRAPHIC_DATA] [PERSON_NAME][GEOGR…" at bounding box center [374, 279] width 748 height 559
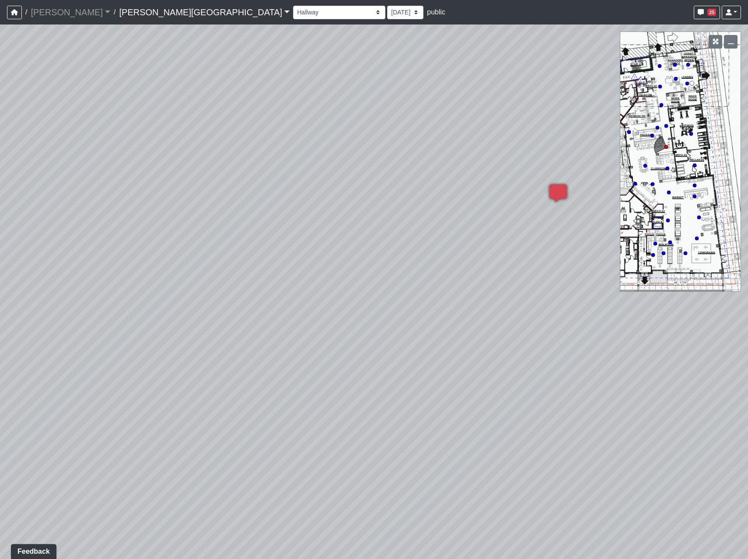
drag, startPoint x: 232, startPoint y: 206, endPoint x: 206, endPoint y: 73, distance: 134.6
click at [240, 159] on div "Loading... Coffee Bar Loading... Leasing Entry 2 Loading... Managers Office Loa…" at bounding box center [374, 291] width 748 height 534
drag, startPoint x: 426, startPoint y: 315, endPoint x: -317, endPoint y: 284, distance: 744.4
click at [0, 284] on html "/ [PERSON_NAME] Loading... / [PERSON_NAME][GEOGRAPHIC_DATA] [PERSON_NAME][GEOGR…" at bounding box center [374, 279] width 748 height 559
drag, startPoint x: 325, startPoint y: 324, endPoint x: -249, endPoint y: 299, distance: 574.7
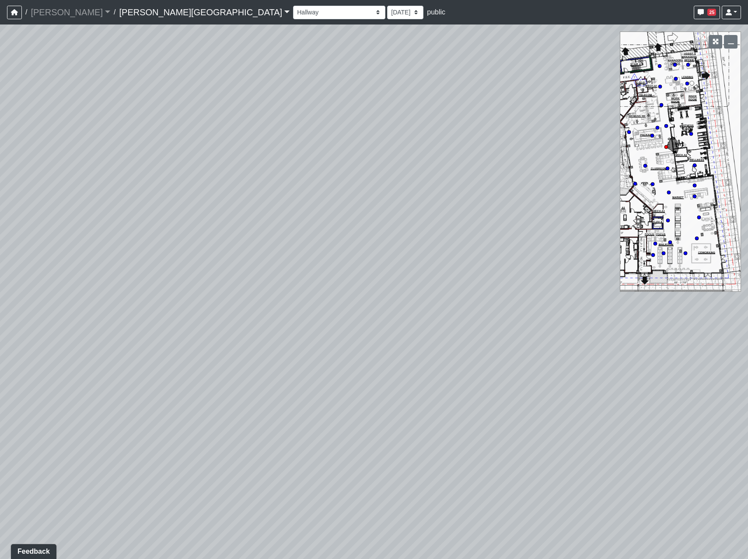
click at [0, 299] on html "/ [PERSON_NAME] Loading... / [PERSON_NAME][GEOGRAPHIC_DATA] [PERSON_NAME][GEOGR…" at bounding box center [374, 279] width 748 height 559
drag, startPoint x: 284, startPoint y: 321, endPoint x: -144, endPoint y: 317, distance: 428.1
click at [0, 317] on html "/ [PERSON_NAME] Loading... / [PERSON_NAME][GEOGRAPHIC_DATA] [PERSON_NAME][GEOGR…" at bounding box center [374, 279] width 748 height 559
drag, startPoint x: 213, startPoint y: 339, endPoint x: 105, endPoint y: 381, distance: 115.3
click at [105, 381] on div "Loading... Coffee Bar Loading... Leasing Entry 2 Loading... Managers Office Loa…" at bounding box center [374, 291] width 748 height 534
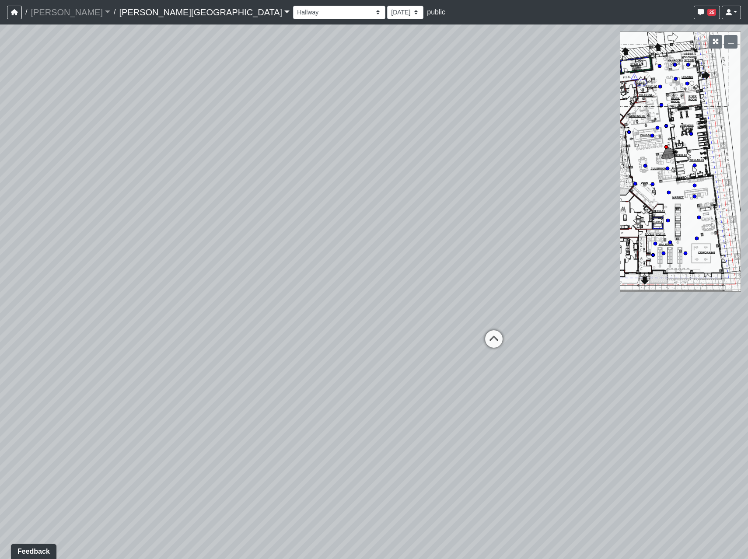
drag, startPoint x: 204, startPoint y: 362, endPoint x: 751, endPoint y: 427, distance: 551.3
click at [747, 427] on html "/ [PERSON_NAME] Loading... / [PERSON_NAME][GEOGRAPHIC_DATA] [PERSON_NAME][GEOGR…" at bounding box center [374, 279] width 748 height 559
drag, startPoint x: 220, startPoint y: 374, endPoint x: 751, endPoint y: 407, distance: 532.8
click at [747, 407] on html "/ [PERSON_NAME] Loading... / [PERSON_NAME][GEOGRAPHIC_DATA] [PERSON_NAME][GEOGR…" at bounding box center [374, 279] width 748 height 559
drag, startPoint x: 472, startPoint y: 396, endPoint x: 464, endPoint y: 338, distance: 57.8
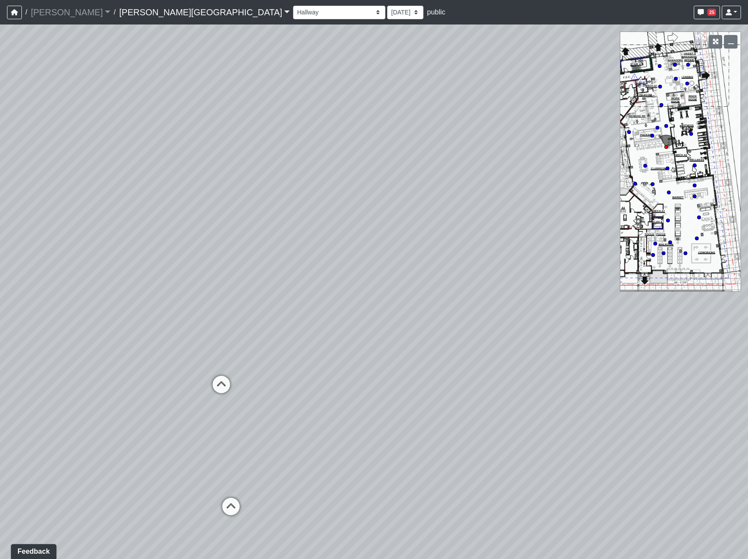
click at [467, 343] on div "Loading... Coffee Bar Loading... Leasing Entry 2 Loading... Managers Office Loa…" at bounding box center [374, 291] width 748 height 534
drag, startPoint x: 126, startPoint y: 281, endPoint x: 691, endPoint y: 232, distance: 566.6
click at [747, 223] on html "/ [PERSON_NAME] Loading... / [PERSON_NAME][GEOGRAPHIC_DATA] [PERSON_NAME][GEOGR…" at bounding box center [374, 279] width 748 height 559
drag, startPoint x: 254, startPoint y: 319, endPoint x: 458, endPoint y: 256, distance: 213.3
click at [457, 257] on div "Loading... Coffee Bar Loading... Leasing Entry 2 Loading... Managers Office Loa…" at bounding box center [374, 291] width 748 height 534
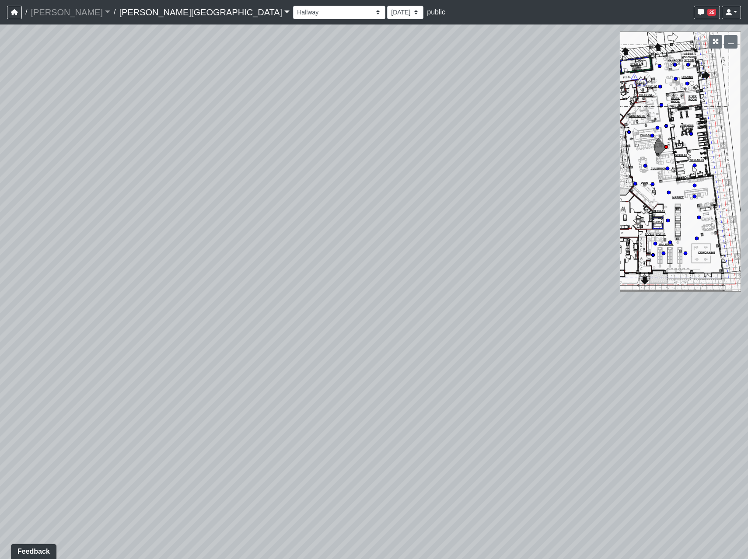
drag, startPoint x: 462, startPoint y: 316, endPoint x: 498, endPoint y: 294, distance: 42.4
click at [498, 294] on div "Loading... Coffee Bar Loading... Leasing Entry 2 Loading... Managers Office Loa…" at bounding box center [374, 291] width 748 height 534
drag, startPoint x: 300, startPoint y: 436, endPoint x: 154, endPoint y: 453, distance: 146.6
click at [154, 456] on div "Loading... Coffee Bar Loading... Leasing Entry 2 Loading... Managers Office Loa…" at bounding box center [374, 291] width 748 height 534
drag, startPoint x: 166, startPoint y: 186, endPoint x: 366, endPoint y: 69, distance: 231.4
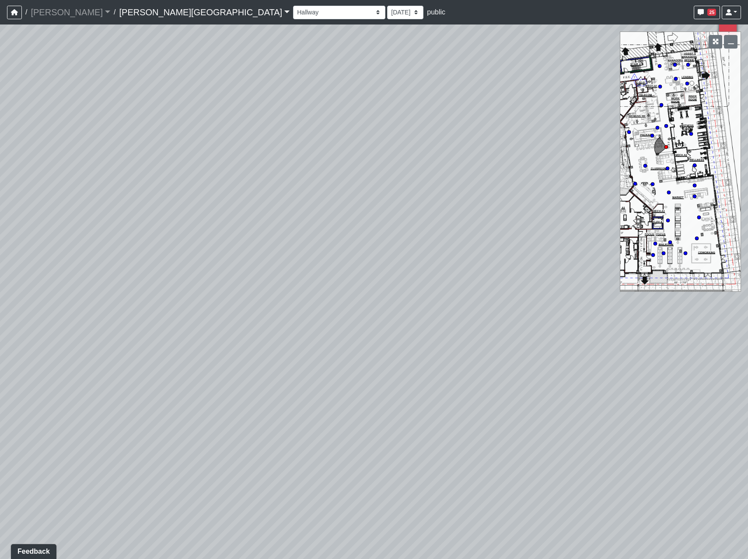
click at [248, 133] on div "Loading... Coffee Bar Loading... Leasing Entry 2 Loading... Managers Office Loa…" at bounding box center [374, 291] width 748 height 534
drag, startPoint x: 94, startPoint y: 252, endPoint x: 211, endPoint y: 269, distance: 118.4
click at [211, 269] on div "Loading... Coffee Bar Loading... Leasing Entry 2 Loading... Managers Office Loa…" at bounding box center [374, 291] width 748 height 534
drag, startPoint x: 364, startPoint y: 458, endPoint x: 377, endPoint y: 531, distance: 74.2
click at [373, 538] on div "Loading... Coffee Bar Loading... Leasing Entry 2 Loading... Managers Office Loa…" at bounding box center [374, 291] width 748 height 534
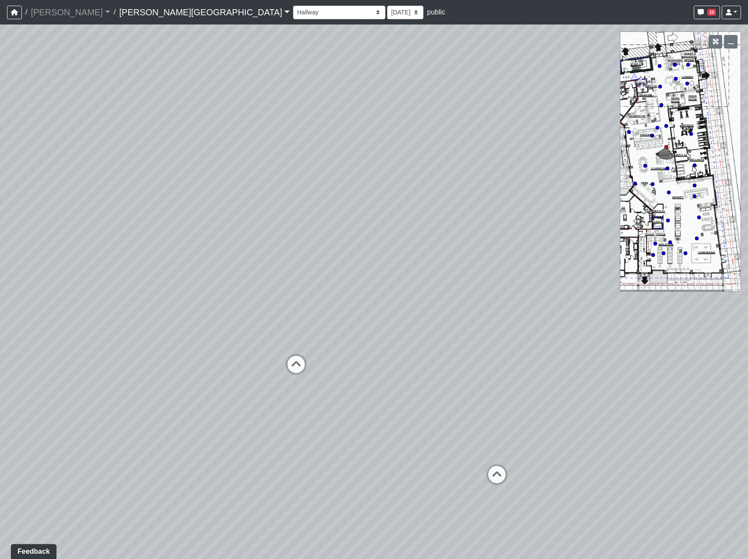
drag, startPoint x: 138, startPoint y: 302, endPoint x: 713, endPoint y: 352, distance: 577.6
click at [713, 352] on div "Loading... Coffee Bar Loading... Leasing Entry 2 Loading... Managers Office Loa…" at bounding box center [374, 291] width 748 height 534
drag, startPoint x: 409, startPoint y: 413, endPoint x: 353, endPoint y: 295, distance: 130.8
drag, startPoint x: 470, startPoint y: 433, endPoint x: 264, endPoint y: 359, distance: 218.5
click at [264, 359] on div "Loading... Coffee Bar Loading... Leasing Entry 2 Loading... Managers Office Loa…" at bounding box center [374, 291] width 748 height 534
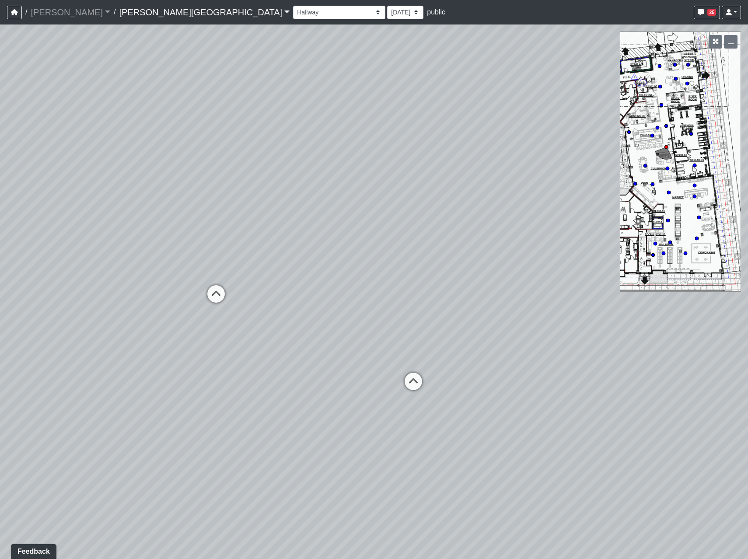
drag, startPoint x: 115, startPoint y: 206, endPoint x: 222, endPoint y: 194, distance: 108.3
click at [222, 194] on div "Loading... Coffee Bar Loading... Leasing Entry 2 Loading... Managers Office Loa…" at bounding box center [374, 291] width 748 height 534
drag, startPoint x: 441, startPoint y: 254, endPoint x: -93, endPoint y: 257, distance: 533.9
click at [0, 257] on html "/ [PERSON_NAME] Loading... / [PERSON_NAME][GEOGRAPHIC_DATA] [PERSON_NAME][GEOGR…" at bounding box center [374, 279] width 748 height 559
drag, startPoint x: 128, startPoint y: 280, endPoint x: 554, endPoint y: 246, distance: 428.1
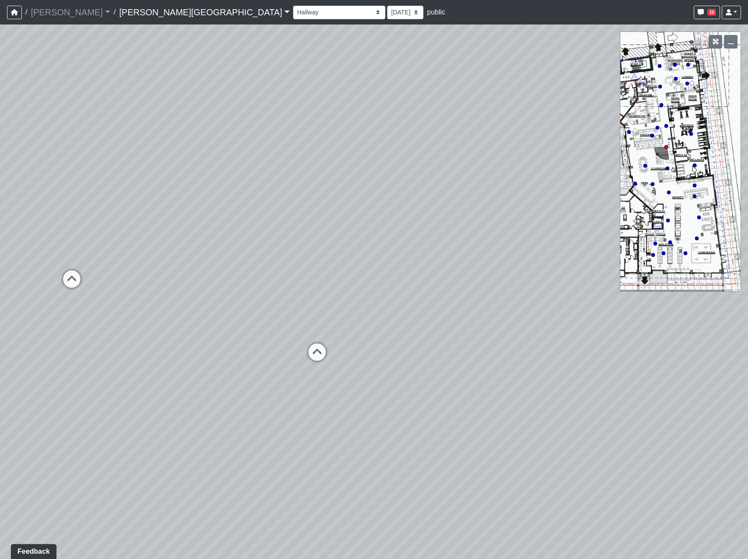
click at [554, 246] on div "Loading... Coffee Bar Loading... Leasing Entry 2 Loading... Managers Office Loa…" at bounding box center [374, 291] width 748 height 534
